Goal: Obtain resource: Obtain resource

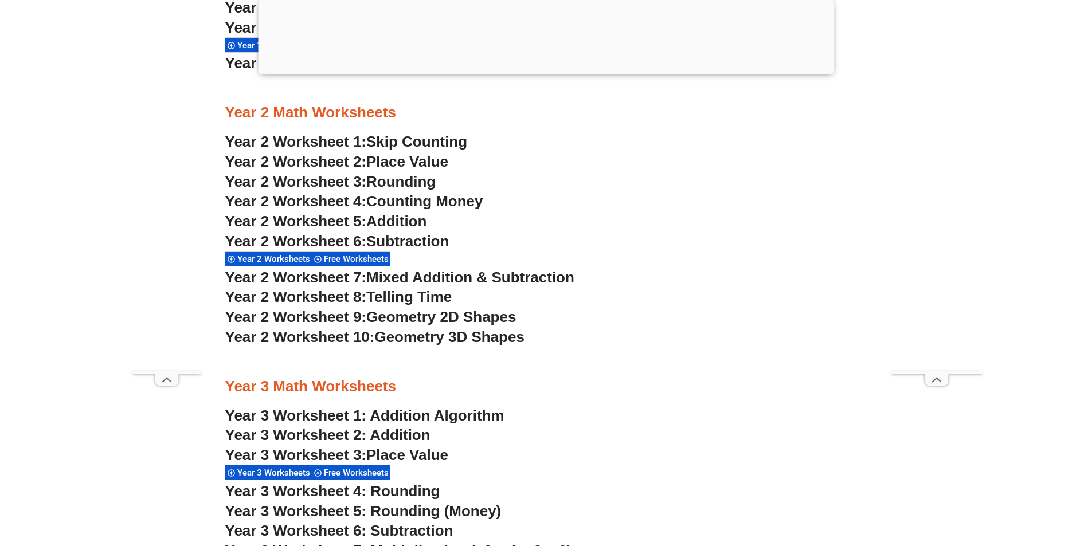
scroll to position [1430, 0]
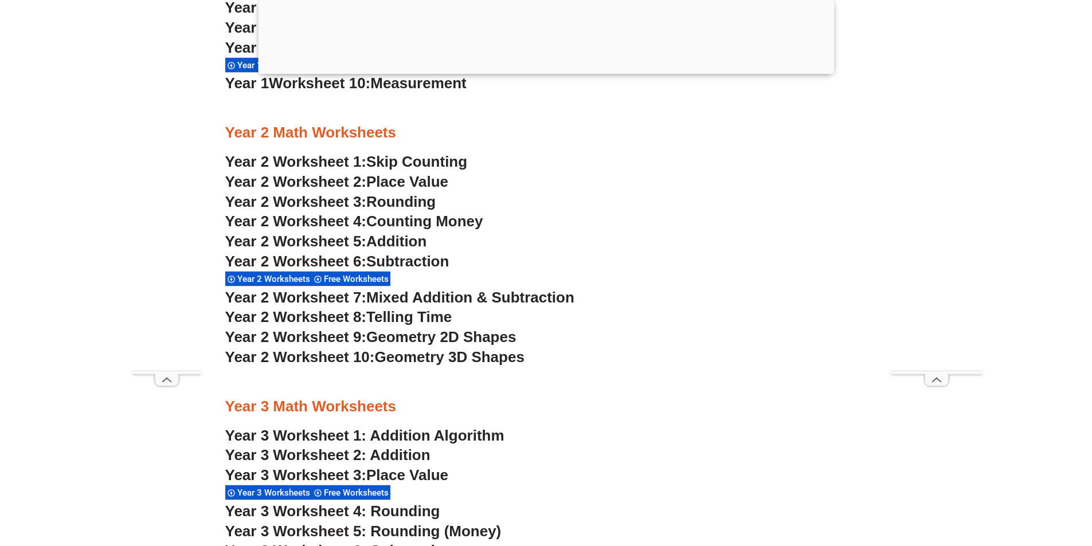
click at [298, 218] on span "Year 2 Worksheet 4:" at bounding box center [296, 221] width 142 height 17
click at [313, 338] on span "Year 2 Worksheet 9:" at bounding box center [296, 337] width 142 height 17
click at [397, 237] on span "Addition" at bounding box center [396, 241] width 60 height 17
click at [334, 257] on span "Year 2 Worksheet 6:" at bounding box center [296, 261] width 142 height 17
click at [318, 183] on span "Year 2 Worksheet 2:" at bounding box center [296, 181] width 142 height 17
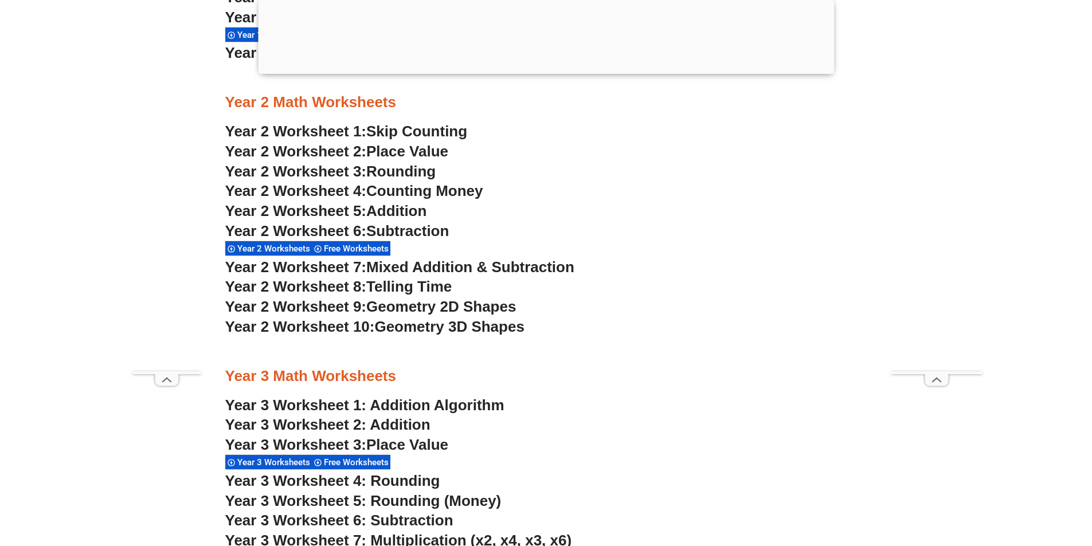
scroll to position [1487, 0]
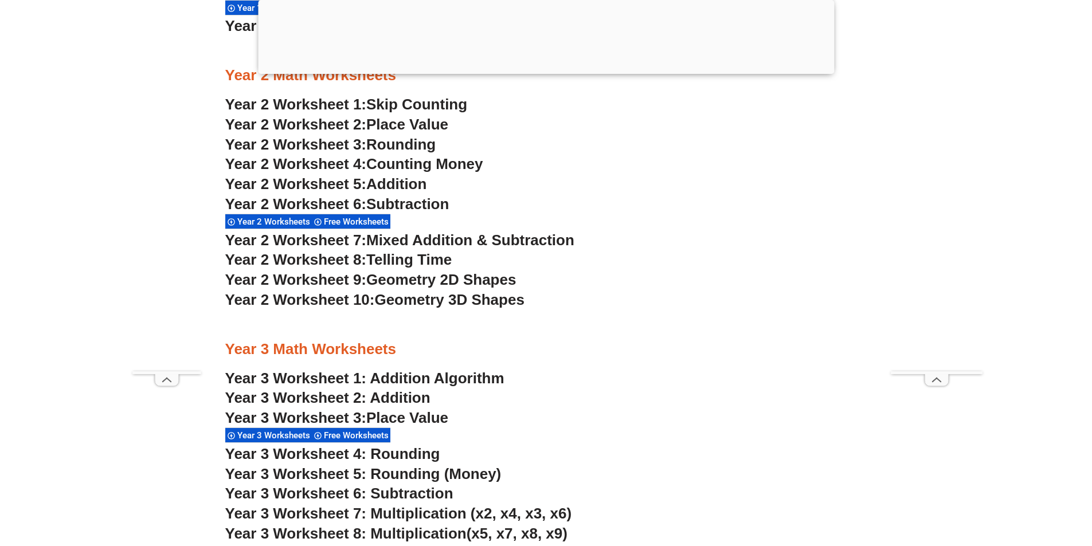
click at [347, 104] on span "Year 2 Worksheet 1:" at bounding box center [296, 104] width 142 height 17
click at [278, 143] on span "Year 2 Worksheet 3:" at bounding box center [296, 144] width 142 height 17
click at [410, 248] on span "Mixed Addition & Subtraction" at bounding box center [470, 240] width 208 height 17
click at [363, 260] on span "Year 2 Worksheet 8:" at bounding box center [296, 259] width 142 height 17
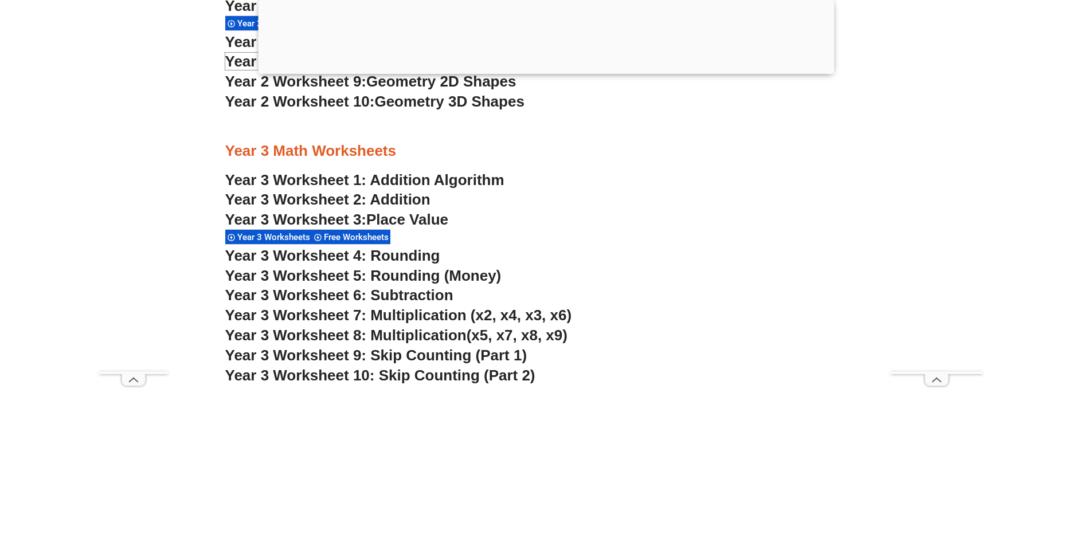
scroll to position [1430, 0]
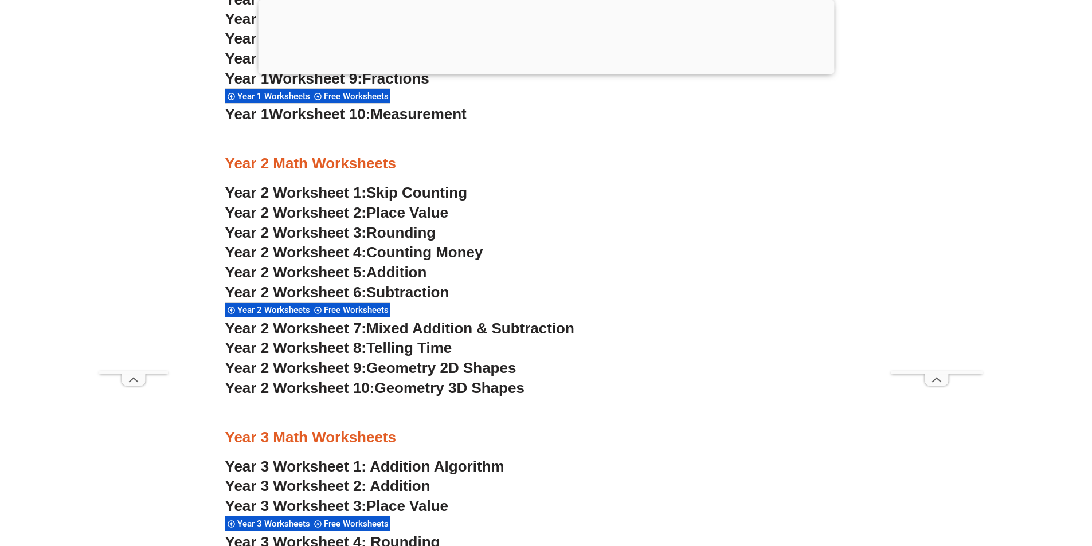
click at [408, 388] on span "Geometry 3D Shapes" at bounding box center [449, 388] width 150 height 17
